Goal: Task Accomplishment & Management: Use online tool/utility

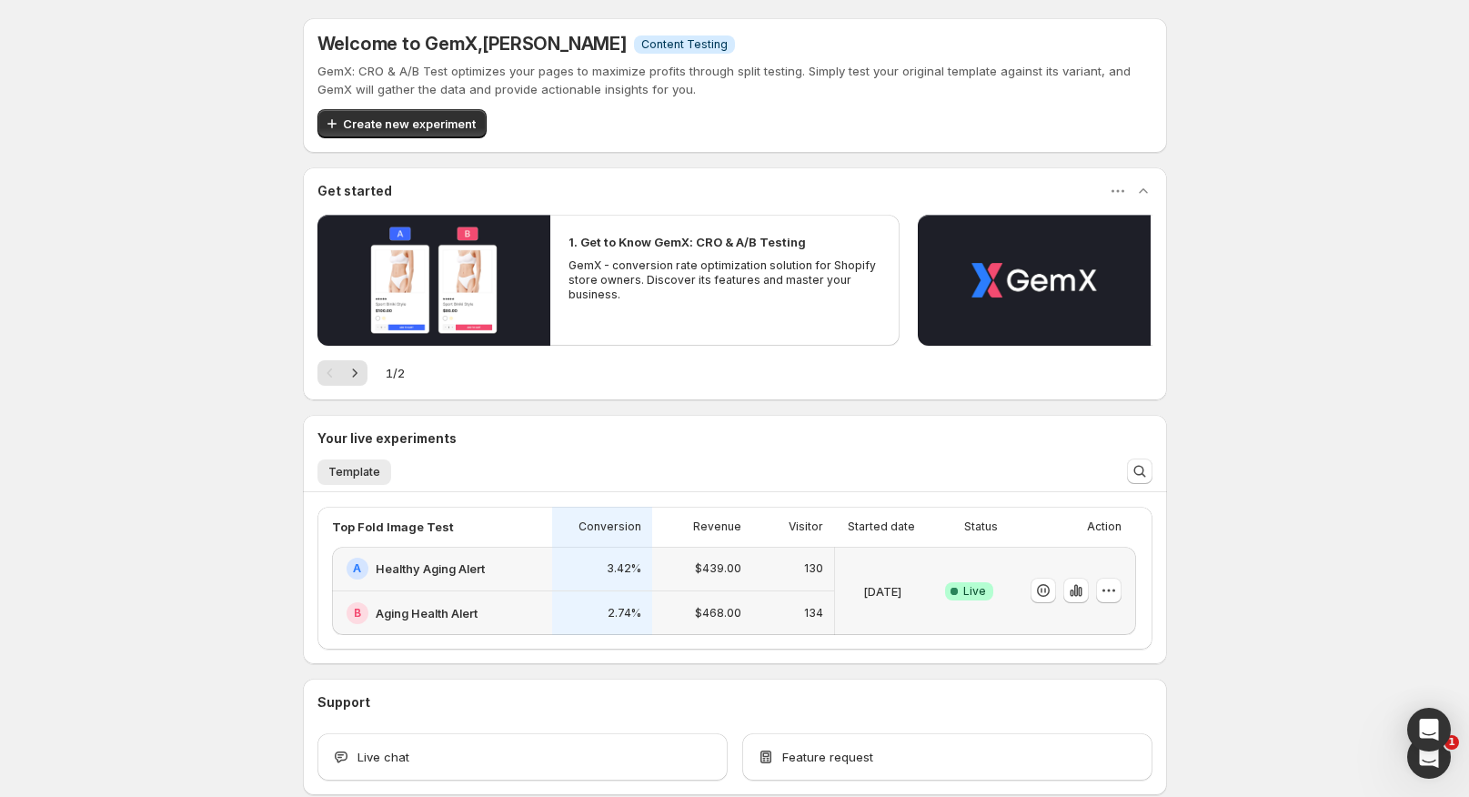
click at [520, 599] on div "B Aging Health Alert" at bounding box center [442, 613] width 220 height 44
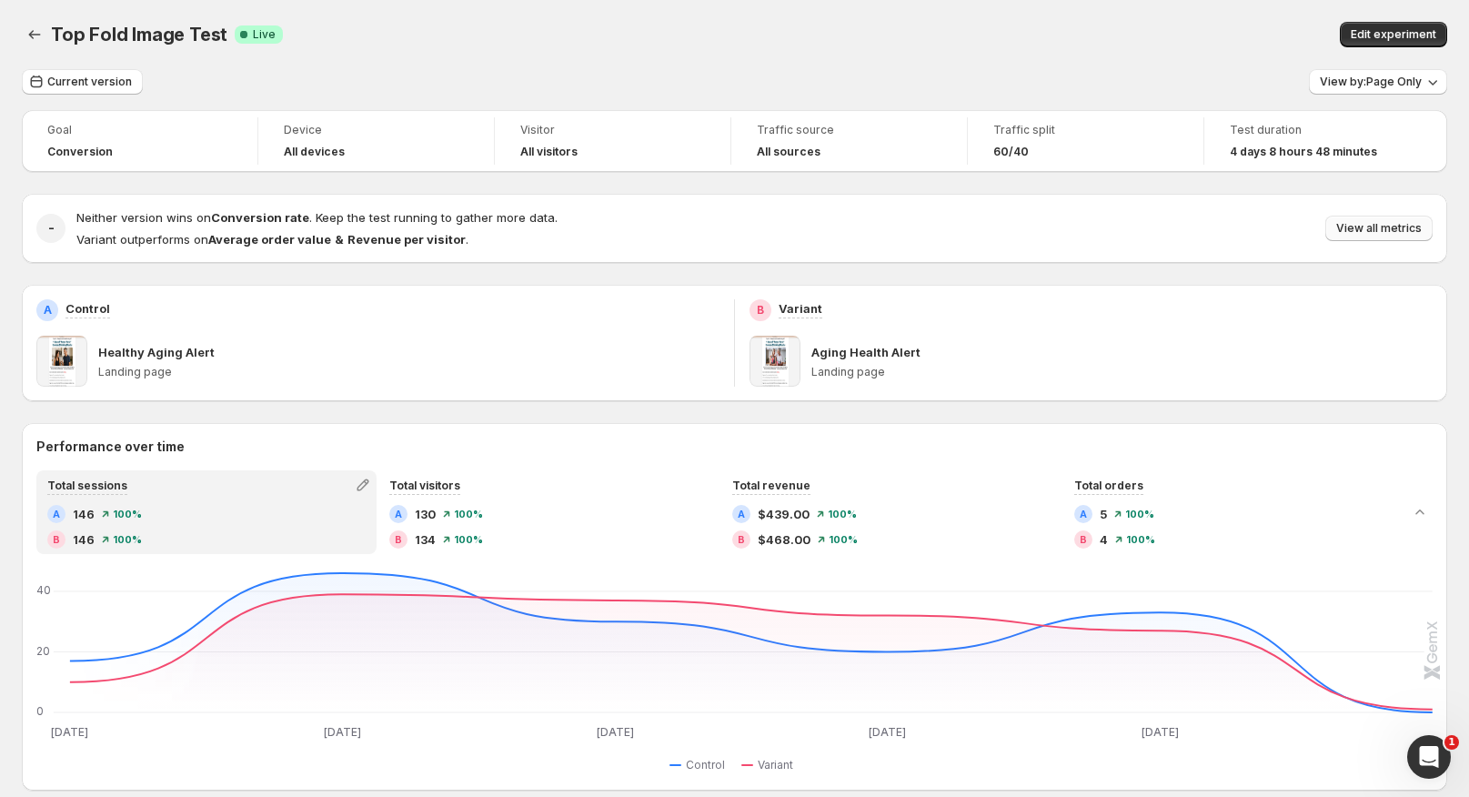
click at [1365, 224] on span "View all metrics" at bounding box center [1378, 228] width 85 height 15
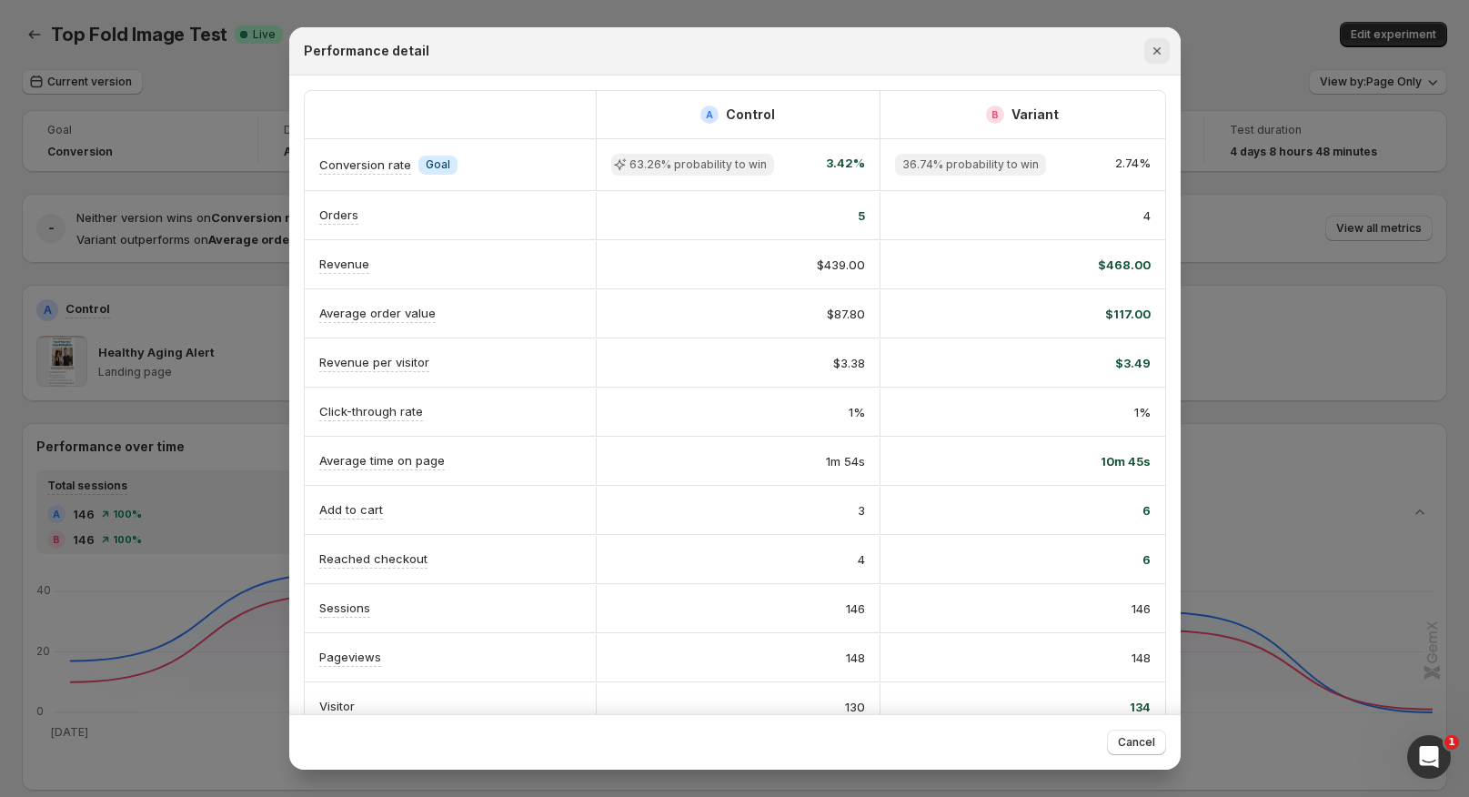
click at [1155, 49] on icon "Close" at bounding box center [1155, 50] width 7 height 7
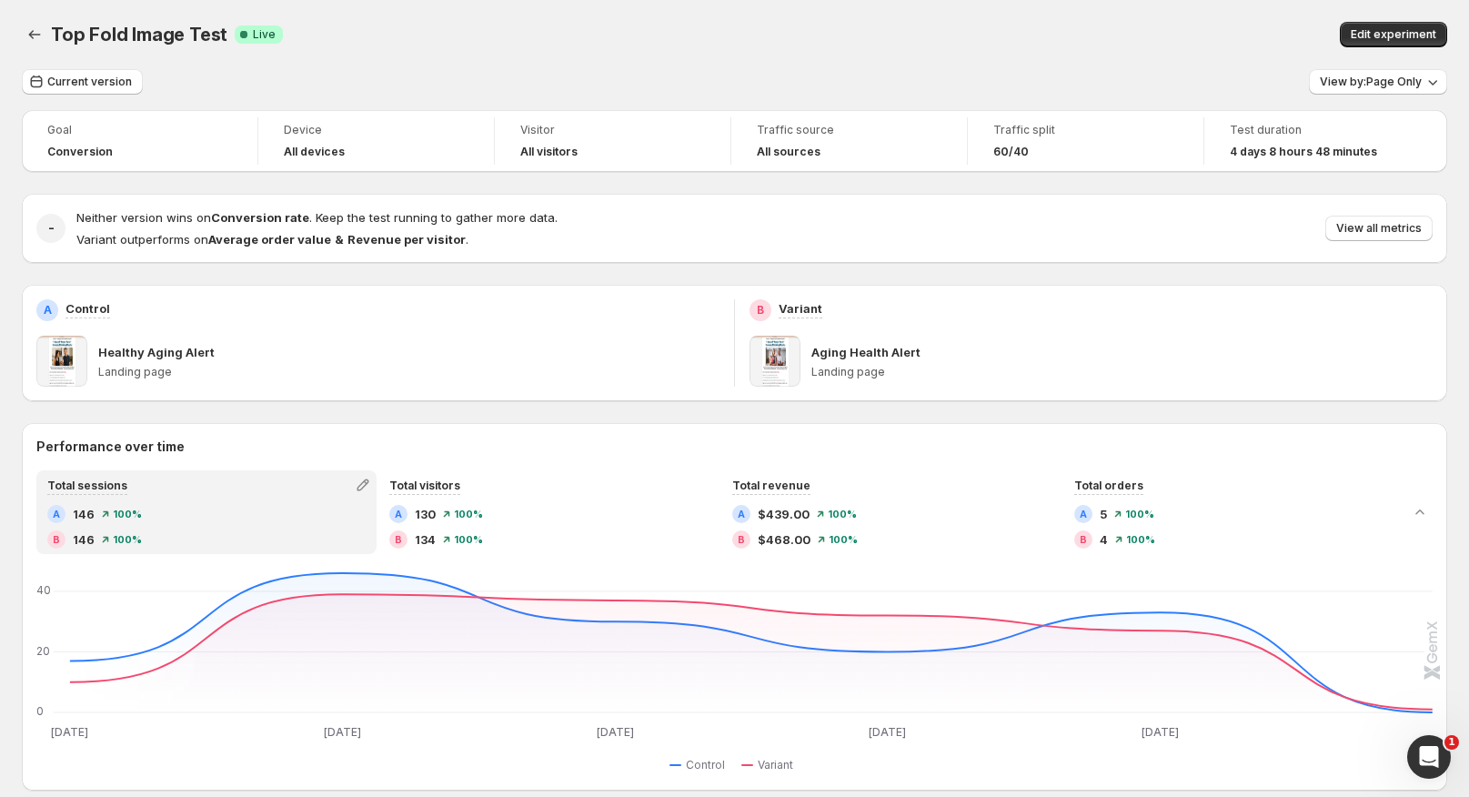
click at [1007, 165] on div "Traffic split 60/40" at bounding box center [1086, 140] width 236 height 47
click at [1012, 146] on span "60/40" at bounding box center [1010, 152] width 35 height 15
click at [1386, 31] on span "Edit experiment" at bounding box center [1393, 34] width 85 height 15
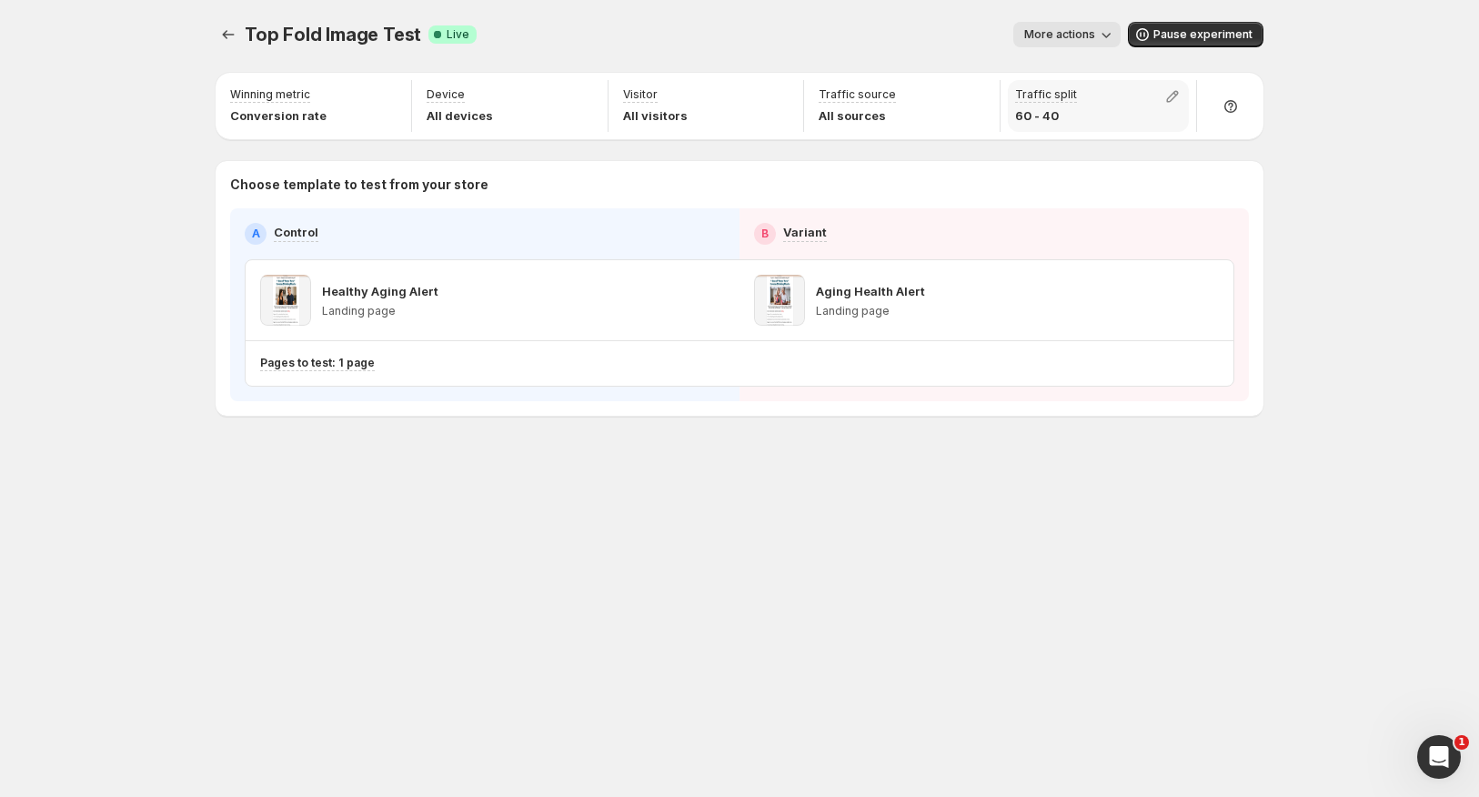
click at [1030, 105] on div "Traffic split 60 - 40" at bounding box center [1046, 105] width 62 height 37
click at [1173, 101] on icon "button" at bounding box center [1172, 96] width 18 height 18
drag, startPoint x: 1199, startPoint y: 137, endPoint x: 1173, endPoint y: 144, distance: 26.2
type input "**"
click at [1173, 144] on input "range" at bounding box center [1172, 135] width 262 height 25
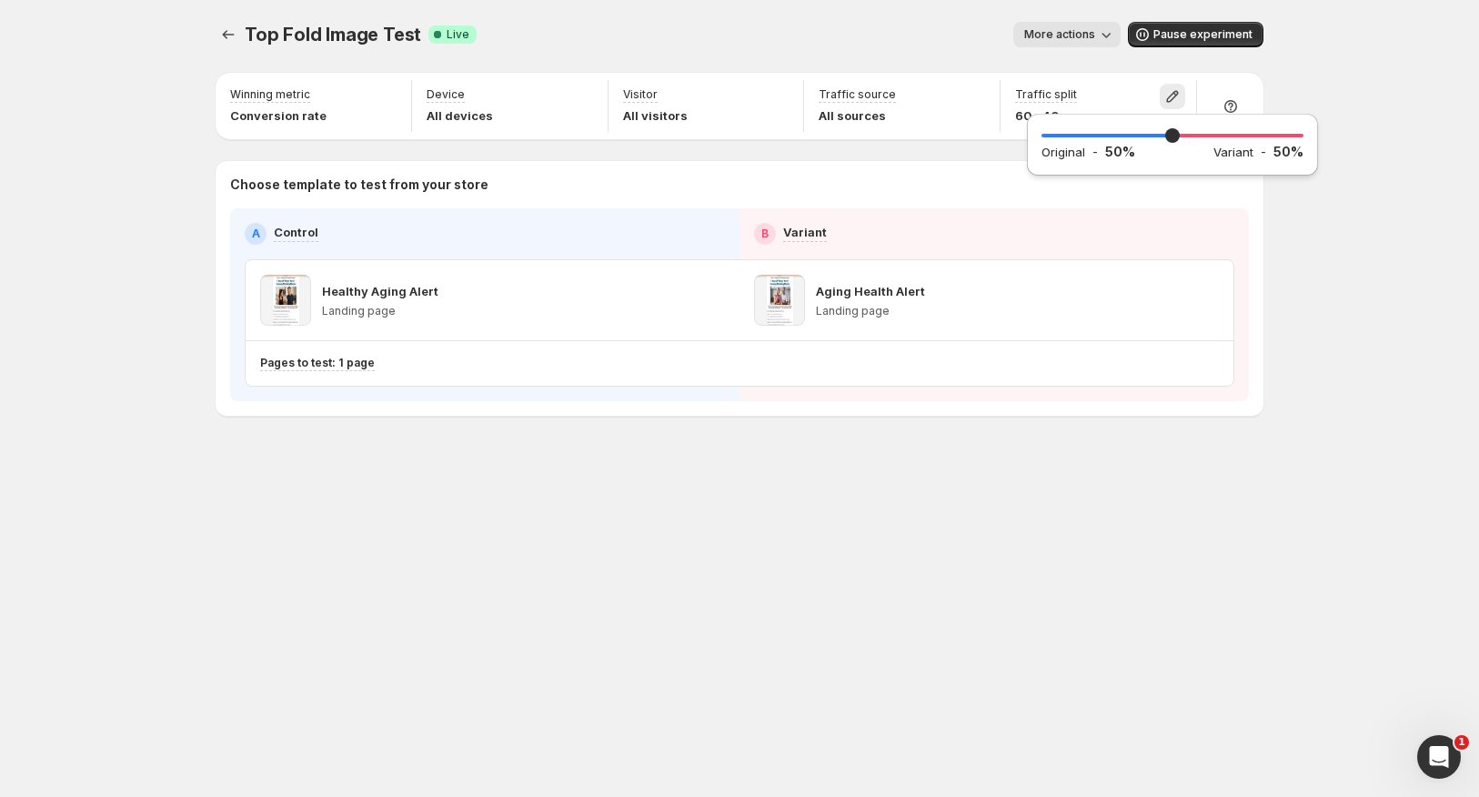
click at [1368, 329] on div "Top Fold Image Test. This page is ready Top Fold Image Test Success Complete Li…" at bounding box center [739, 398] width 1479 height 797
